Goal: Task Accomplishment & Management: Manage account settings

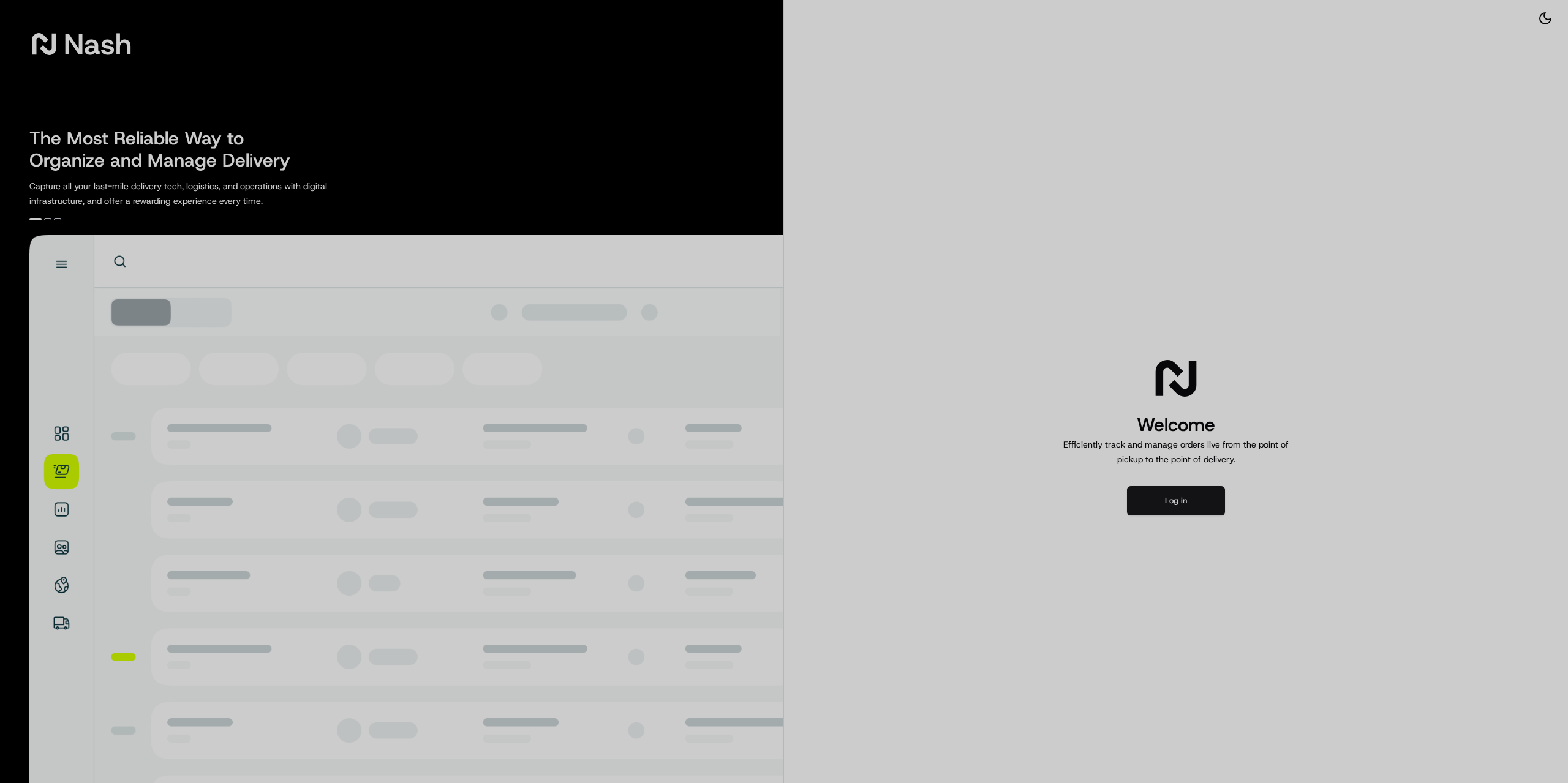
click at [1161, 494] on div at bounding box center [784, 391] width 1568 height 783
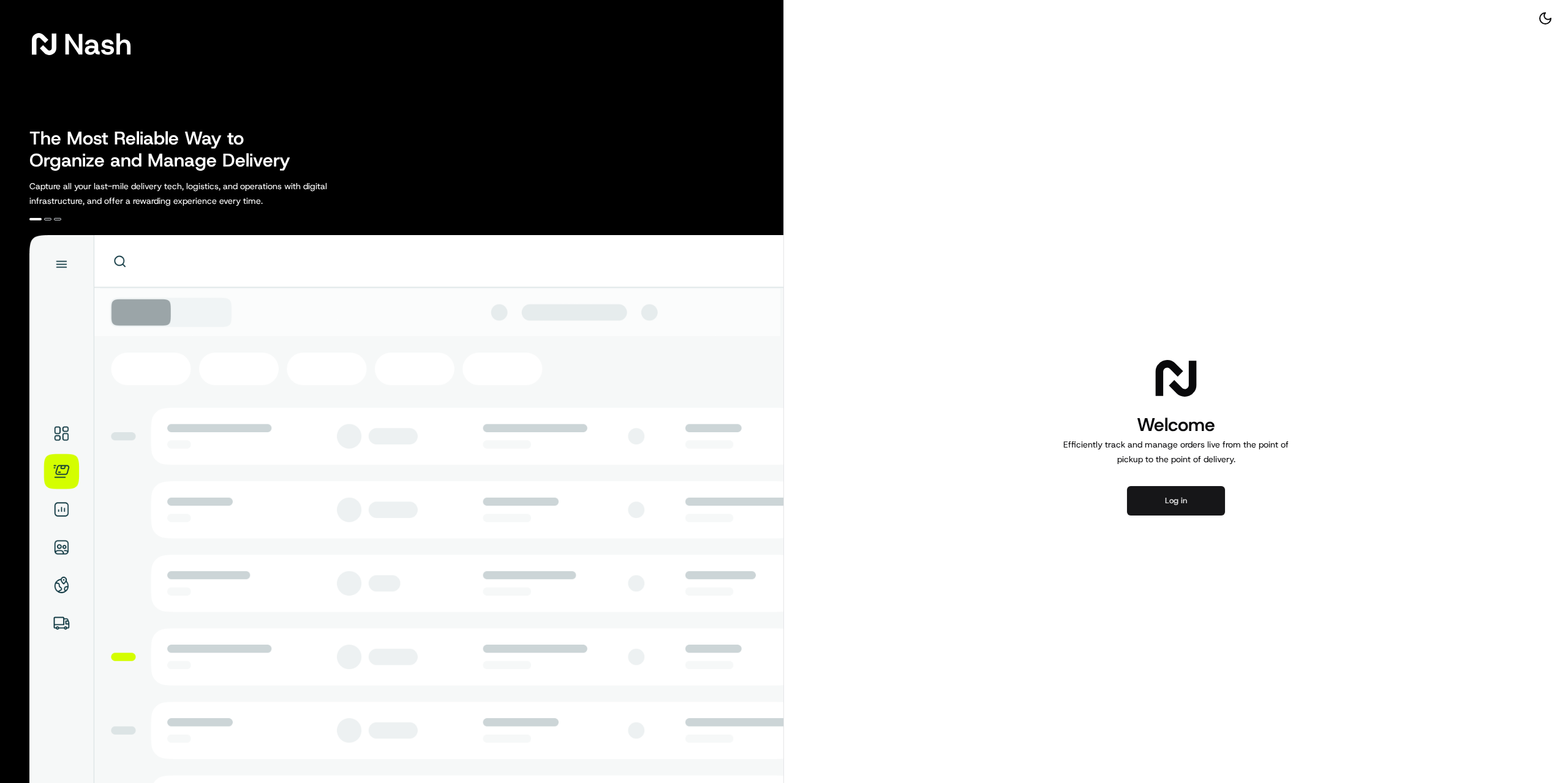
click at [1142, 496] on button "Log in" at bounding box center [1176, 501] width 98 height 29
